Goal: Transaction & Acquisition: Book appointment/travel/reservation

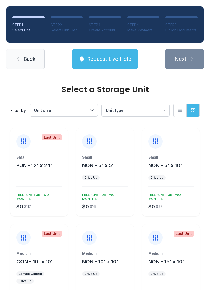
scroll to position [-1, 0]
click at [33, 59] on span "Back" at bounding box center [30, 58] width 12 height 7
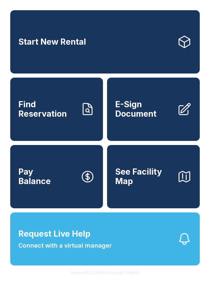
click at [132, 62] on link "Start New Rental" at bounding box center [104, 41] width 189 height 63
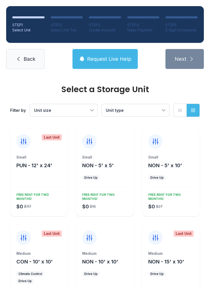
click at [90, 111] on button "Unit size" at bounding box center [63, 110] width 67 height 12
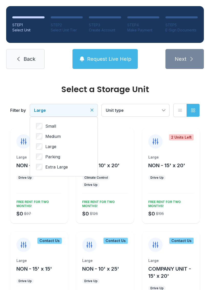
click at [143, 110] on span "Unit type" at bounding box center [133, 110] width 54 height 6
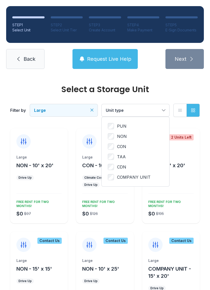
click at [160, 107] on button "Unit type" at bounding box center [134, 110] width 67 height 12
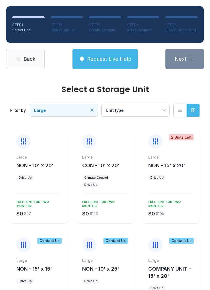
click at [72, 20] on li "STEP 2 Select Unit Tier" at bounding box center [67, 24] width 32 height 16
click at [183, 110] on button "List view" at bounding box center [179, 110] width 13 height 13
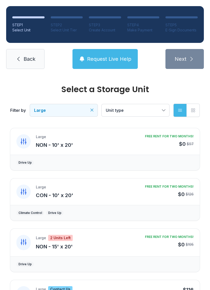
scroll to position [0, 0]
click at [26, 67] on link "Back" at bounding box center [25, 59] width 38 height 20
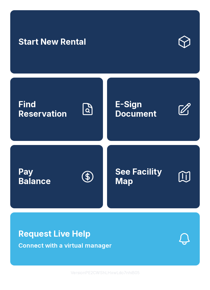
click at [183, 246] on icon "button" at bounding box center [184, 239] width 14 height 14
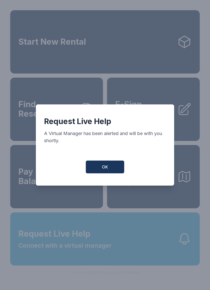
click at [110, 170] on button "OK" at bounding box center [105, 167] width 38 height 13
